Goal: Transaction & Acquisition: Obtain resource

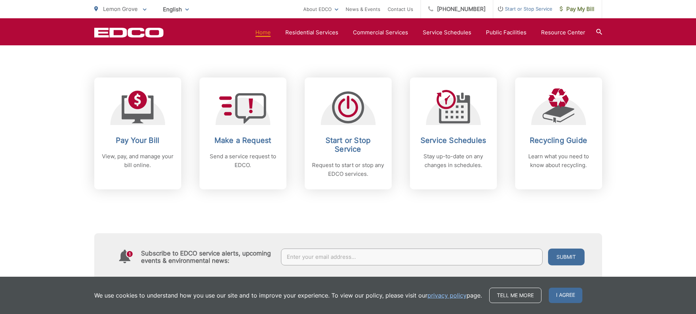
scroll to position [256, 0]
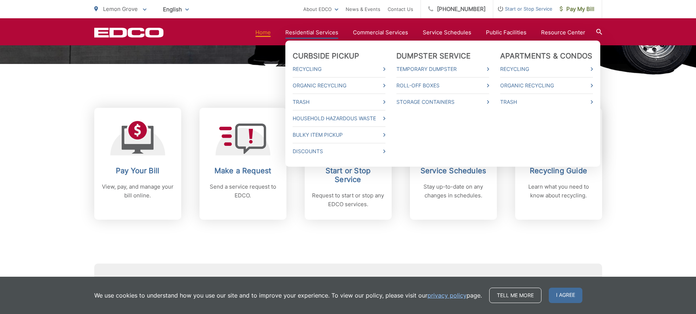
click at [331, 32] on link "Residential Services" at bounding box center [311, 32] width 53 height 9
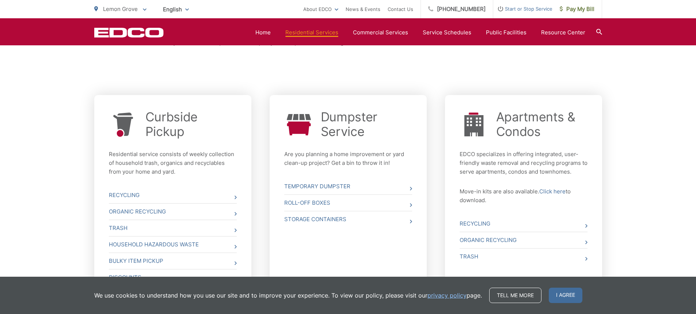
scroll to position [256, 0]
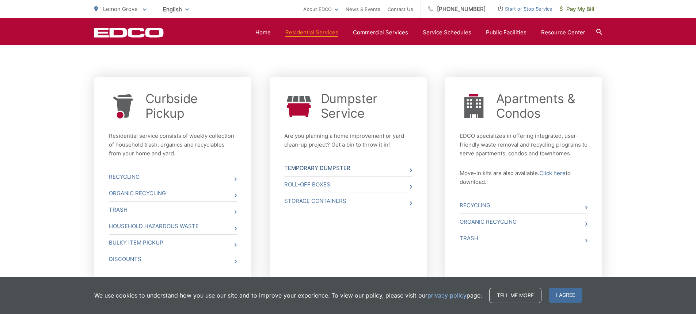
click at [412, 169] on icon at bounding box center [411, 170] width 2 height 4
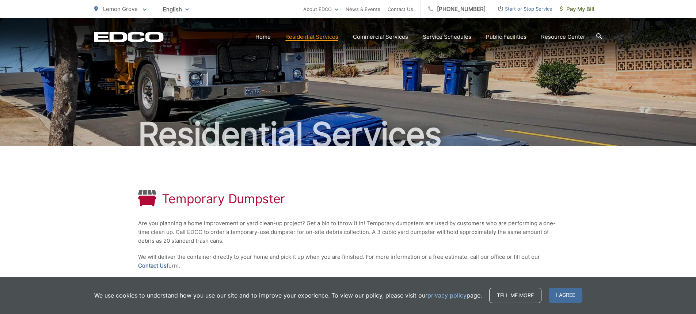
scroll to position [37, 0]
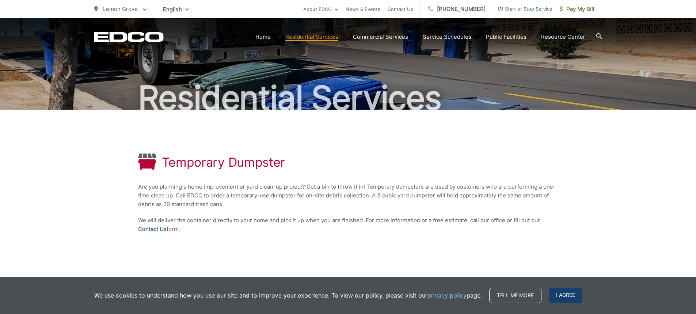
click at [569, 296] on span "I agree" at bounding box center [566, 294] width 34 height 15
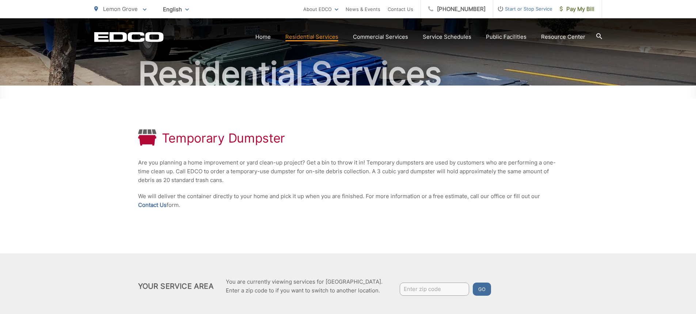
scroll to position [111, 0]
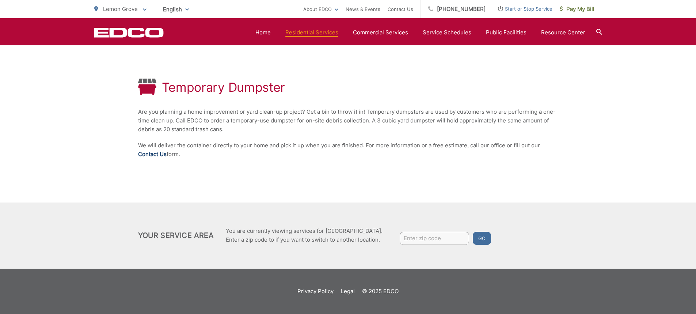
click at [152, 156] on link "Contact Us" at bounding box center [152, 154] width 28 height 9
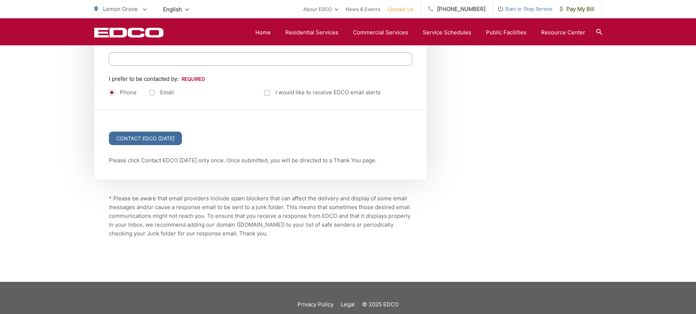
scroll to position [1003, 0]
